Goal: Find specific page/section: Find specific page/section

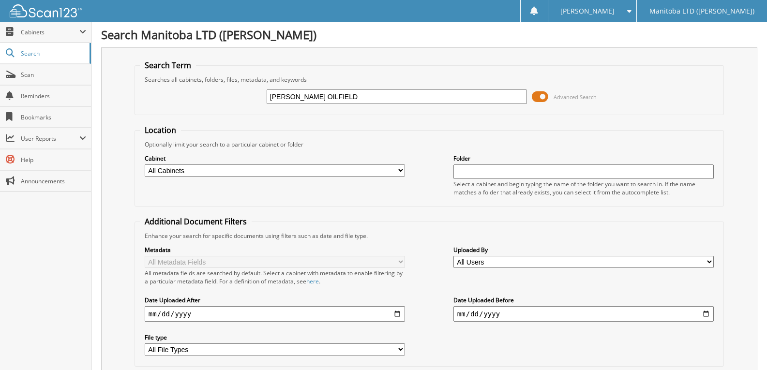
type input "[PERSON_NAME] OILFIELD"
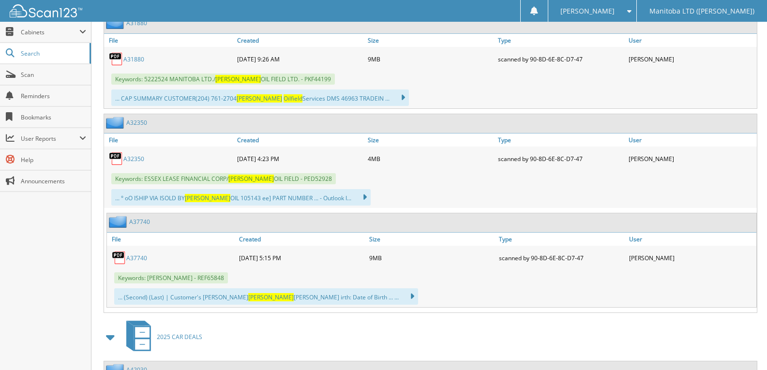
scroll to position [1210, 0]
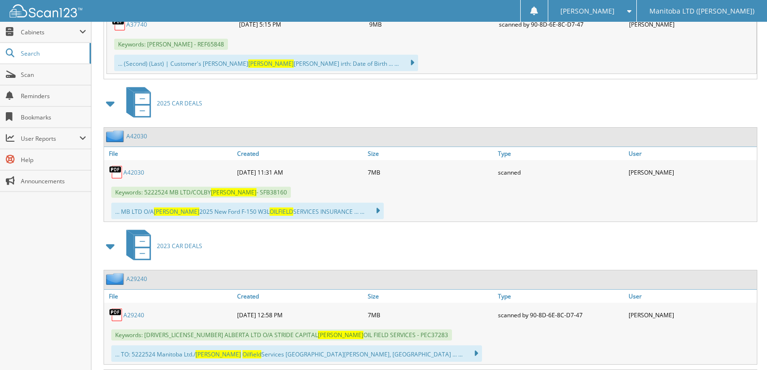
click at [130, 171] on link "A42030" at bounding box center [133, 172] width 21 height 8
